Goal: Task Accomplishment & Management: Manage account settings

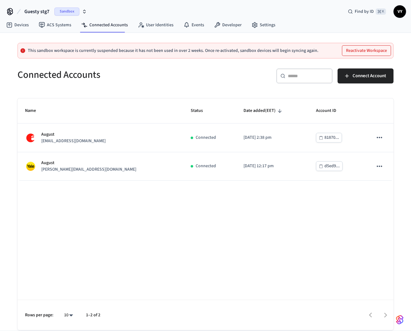
click at [56, 12] on span "Sandbox" at bounding box center [66, 12] width 25 height 8
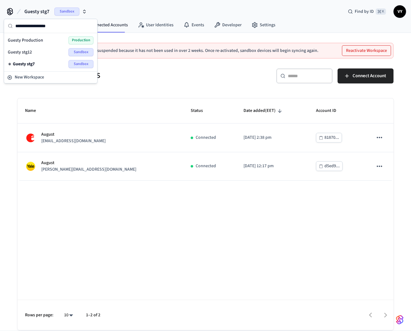
click at [50, 43] on div "Guesty Production Production" at bounding box center [51, 40] width 86 height 8
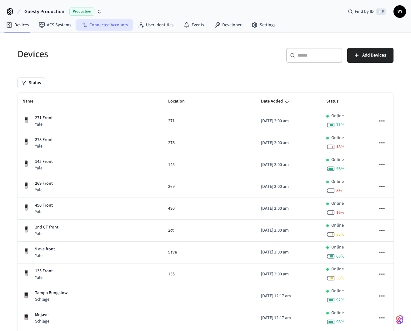
click at [123, 26] on link "Connected Accounts" at bounding box center [104, 24] width 57 height 11
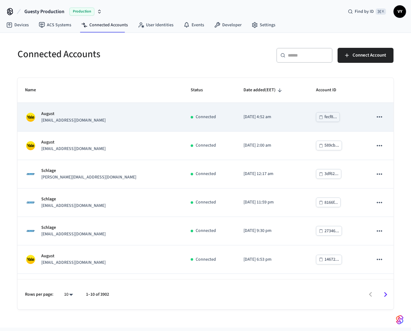
click at [131, 127] on td "August aztlanpropertiesassist@gmail.com" at bounding box center [101, 117] width 166 height 28
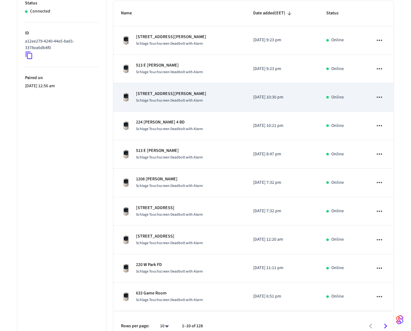
scroll to position [127, 0]
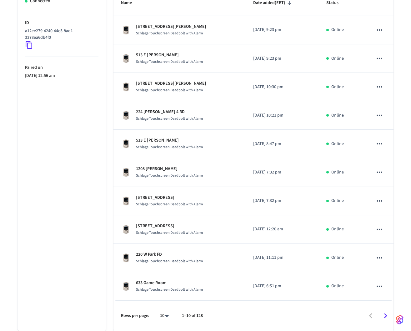
click at [166, 314] on body "Guesty Production Production Find by ID ⌘ K VY Devices ACS Systems Connected Ac…" at bounding box center [205, 103] width 411 height 458
click at [164, 310] on li "All" at bounding box center [162, 313] width 17 height 17
type input "**"
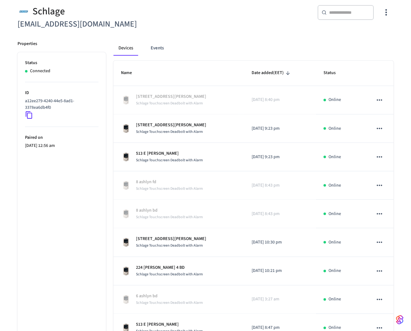
scroll to position [0, 0]
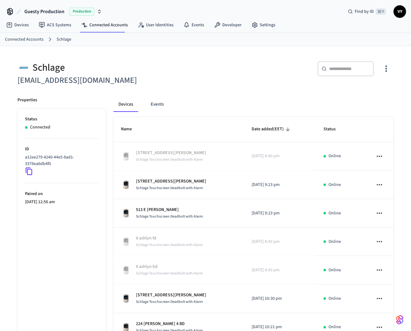
click at [348, 73] on div "​ ​" at bounding box center [346, 68] width 56 height 15
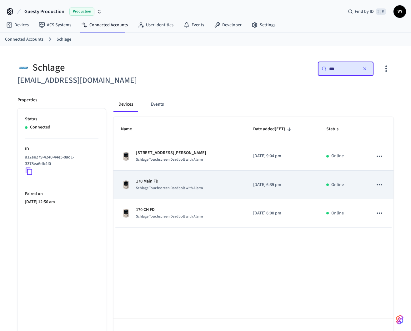
type input "***"
click at [222, 186] on div "170 Main FD Schlage Touchscreen Deadbolt with Alarm" at bounding box center [180, 184] width 118 height 13
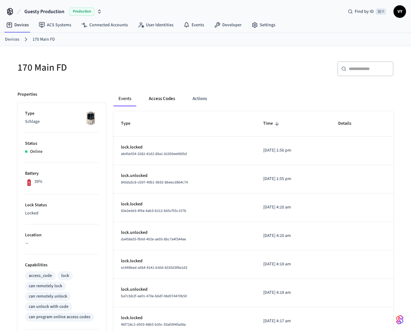
click at [164, 99] on button "Access Codes" at bounding box center [162, 98] width 36 height 15
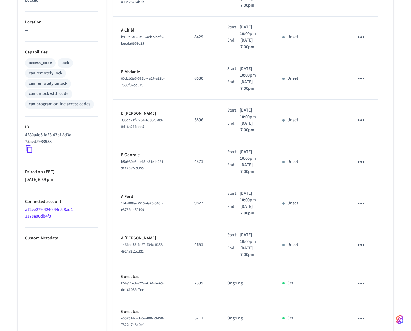
scroll to position [239, 0]
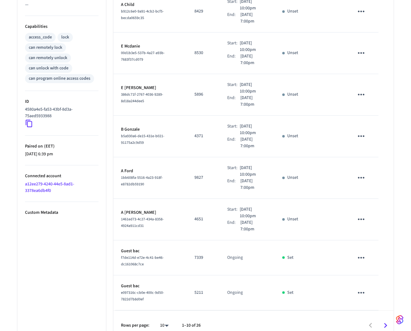
click at [167, 317] on body "Guesty Production Production Find by ID ⌘ K VY Devices ACS Systems Connected Ac…" at bounding box center [205, 51] width 411 height 580
click at [167, 317] on li "All" at bounding box center [162, 313] width 17 height 17
type input "**"
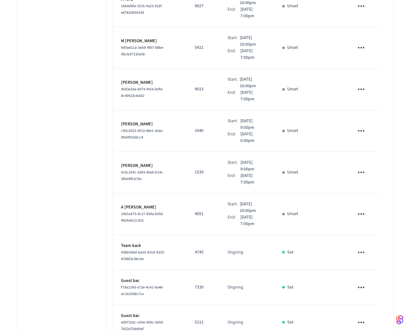
scroll to position [898, 0]
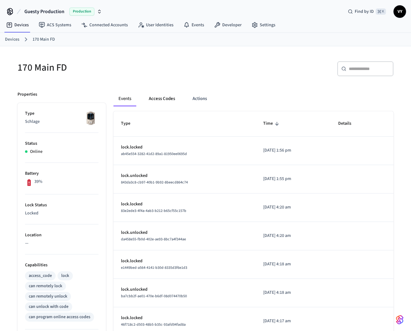
click at [159, 96] on button "Access Codes" at bounding box center [162, 98] width 36 height 15
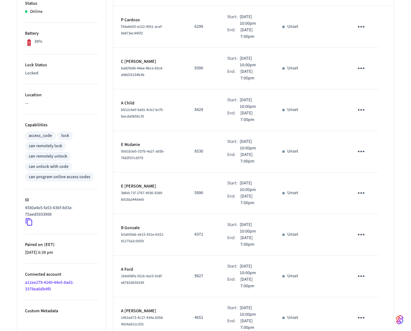
scroll to position [239, 0]
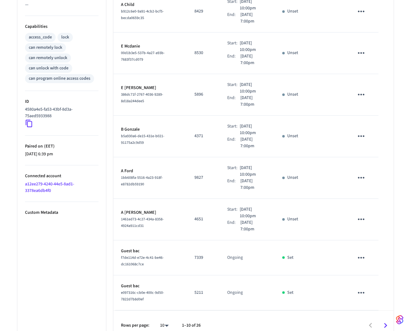
click at [167, 317] on body "Guesty Production Production Find by ID ⌘ K VY Devices ACS Systems Connected Ac…" at bounding box center [205, 51] width 411 height 580
click at [163, 313] on li "All" at bounding box center [162, 313] width 17 height 17
type input "**"
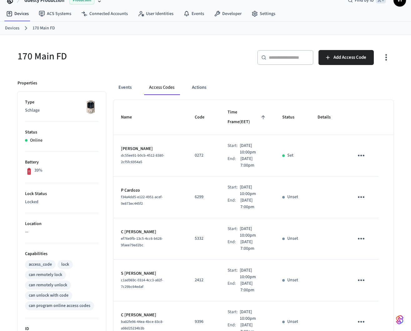
scroll to position [0, 0]
